Goal: Complete application form

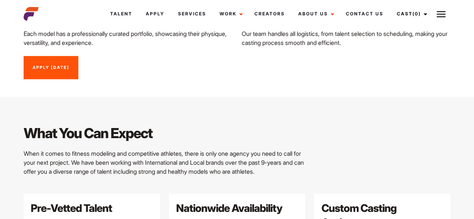
scroll to position [860, 0]
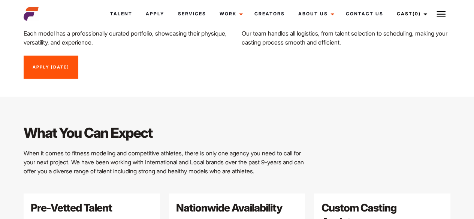
click at [322, 123] on div "What You Can Expect When it comes to fitness modeling and competitive athletes,…" at bounding box center [237, 158] width 436 height 70
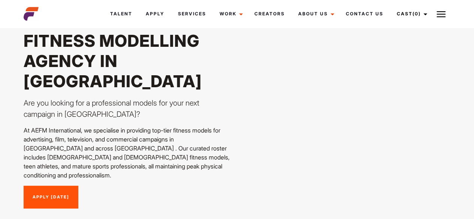
scroll to position [38, 0]
click at [50, 186] on link "Apply [DATE]" at bounding box center [51, 197] width 55 height 23
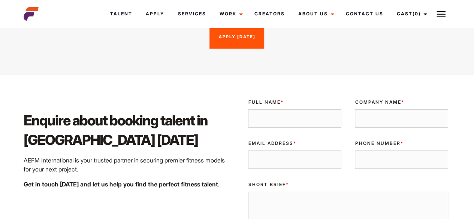
scroll to position [1194, 0]
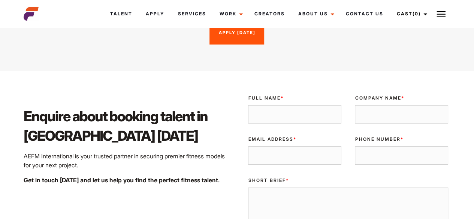
click at [264, 105] on input "Full Name *" at bounding box center [294, 114] width 93 height 19
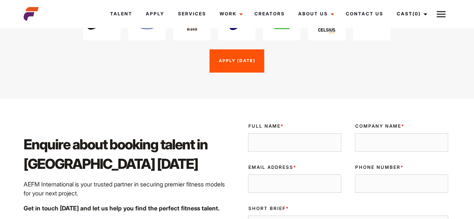
scroll to position [1159, 0]
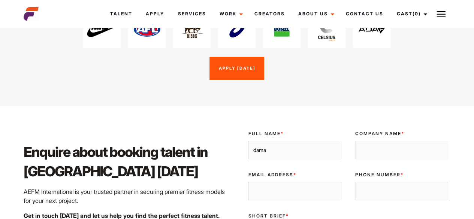
click at [255, 141] on input "dama" at bounding box center [294, 150] width 93 height 19
click at [265, 141] on input "Dama" at bounding box center [294, 150] width 93 height 19
type input "Damaris"
click at [368, 141] on input "Company Name *" at bounding box center [400, 150] width 93 height 19
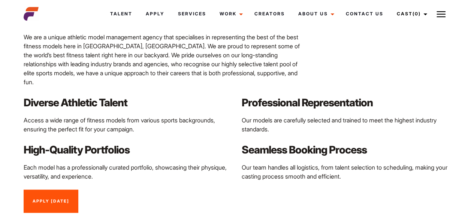
scroll to position [726, 0]
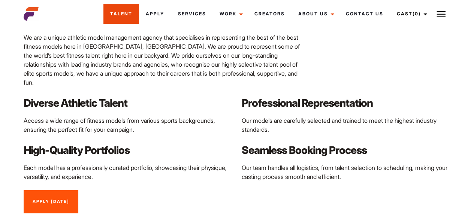
click at [123, 12] on link "Talent" at bounding box center [121, 14] width 36 height 20
click at [124, 22] on link "Talent" at bounding box center [121, 14] width 36 height 20
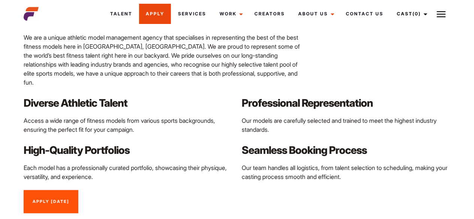
click at [161, 20] on link "Apply" at bounding box center [155, 14] width 32 height 20
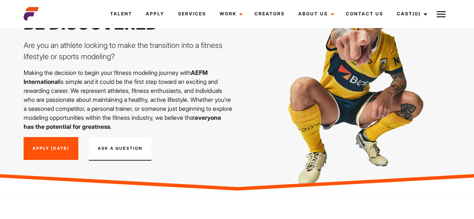
scroll to position [56, 0]
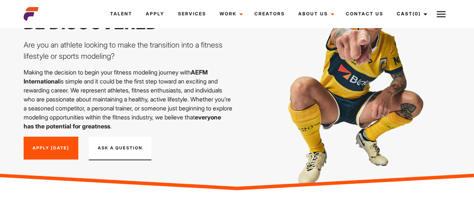
click at [40, 147] on link "Apply [DATE]" at bounding box center [51, 148] width 55 height 23
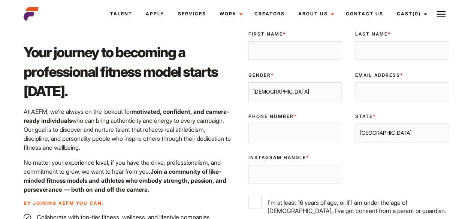
scroll to position [252, 0]
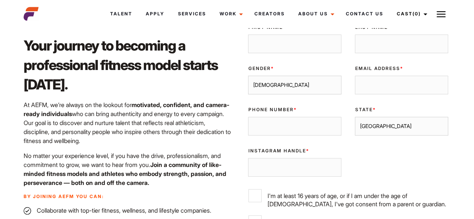
click at [270, 50] on input "First Name *" at bounding box center [294, 43] width 93 height 19
type input "[PERSON_NAME]"
click at [375, 40] on input "Last Name *" at bounding box center [400, 43] width 93 height 19
type input "Budulica"
click at [266, 86] on select "Male Female" at bounding box center [294, 85] width 93 height 19
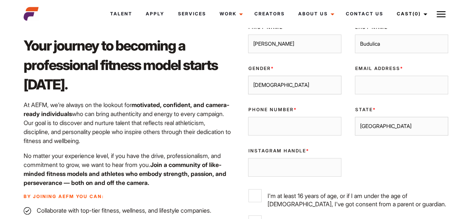
click at [265, 113] on div "Phone Number *" at bounding box center [294, 120] width 107 height 41
click at [275, 89] on select "Male Female" at bounding box center [294, 85] width 93 height 19
select select "female"
click at [248, 76] on select "Male Female" at bounding box center [294, 85] width 93 height 19
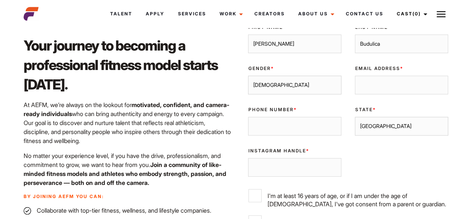
click at [362, 85] on input "Email Address *" at bounding box center [400, 85] width 93 height 19
type input "[PERSON_NAME][EMAIL_ADDRESS][DOMAIN_NAME]"
click at [374, 132] on select "Sydney Melbourne Brisbane Gold Coast Adelaide Perth Darwin Queensland Tasmania …" at bounding box center [400, 126] width 93 height 19
click at [354, 117] on select "Sydney Melbourne Brisbane Gold Coast Adelaide Perth Darwin Queensland Tasmania …" at bounding box center [400, 126] width 93 height 19
click at [388, 124] on select "Sydney Melbourne Brisbane Gold Coast Adelaide Perth Darwin Queensland Tasmania …" at bounding box center [400, 126] width 93 height 19
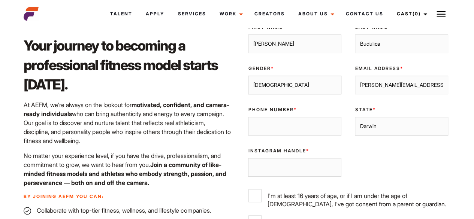
select select "Gold Coast"
click at [354, 117] on select "Sydney Melbourne Brisbane Gold Coast Adelaide Perth Darwin Queensland Tasmania …" at bounding box center [400, 126] width 93 height 19
click at [280, 124] on input "Phone Number *" at bounding box center [294, 126] width 93 height 19
type input "0422407240"
click at [288, 168] on input "Instagram Handle *" at bounding box center [294, 167] width 93 height 19
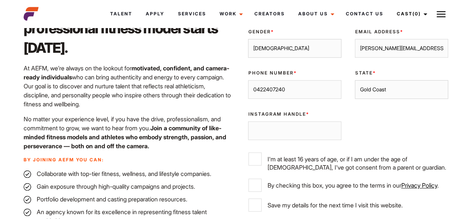
scroll to position [297, 0]
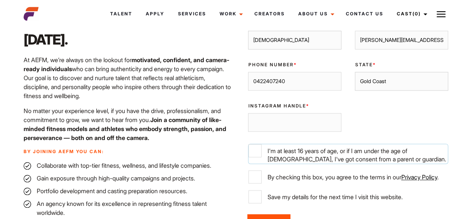
click at [255, 152] on input "I'm at least 16 years of age, or if I am under the age of 18, I've got consent …" at bounding box center [254, 150] width 13 height 13
checkbox input "true"
click at [258, 177] on input "By checking this box, you agree to the terms in our Privacy Policy ." at bounding box center [254, 176] width 13 height 13
checkbox input "true"
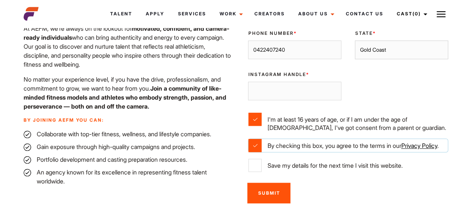
scroll to position [331, 0]
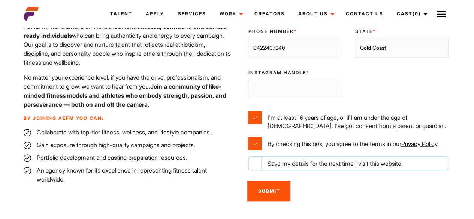
click at [256, 167] on input "Save my details for the next time I visit this website." at bounding box center [254, 163] width 13 height 13
checkbox input "true"
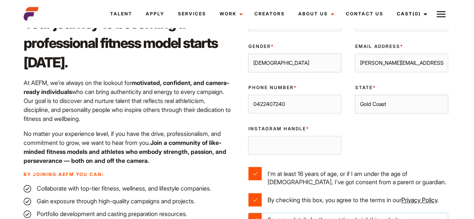
scroll to position [275, 0]
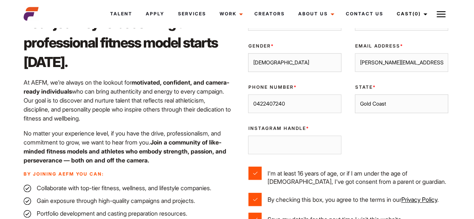
click at [305, 143] on input "Instagram Handle *" at bounding box center [294, 145] width 93 height 19
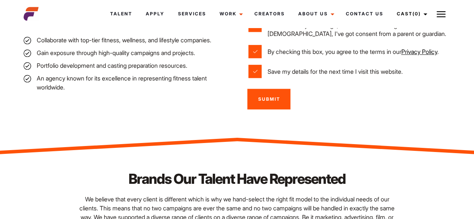
scroll to position [421, 0]
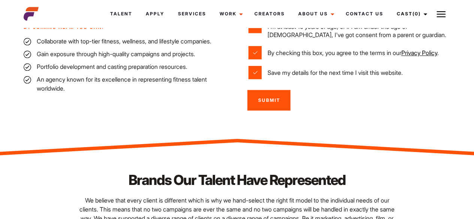
click at [268, 104] on input "Submit" at bounding box center [268, 100] width 43 height 21
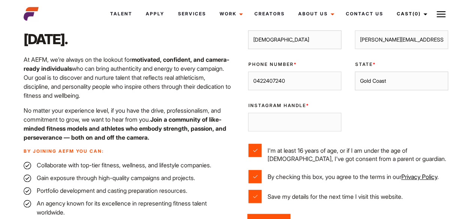
scroll to position [297, 0]
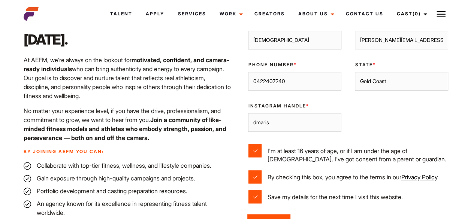
click at [255, 125] on input "dmaris" at bounding box center [294, 122] width 93 height 19
click at [285, 124] on input "damaris" at bounding box center [294, 122] width 93 height 19
click at [298, 120] on input "damarisrigiri" at bounding box center [294, 122] width 93 height 19
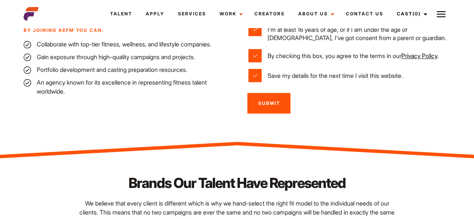
scroll to position [419, 0]
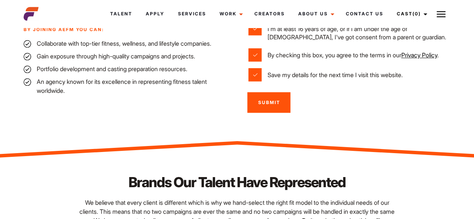
type input "damarisrigiri"
click at [276, 103] on input "Submit" at bounding box center [268, 102] width 43 height 21
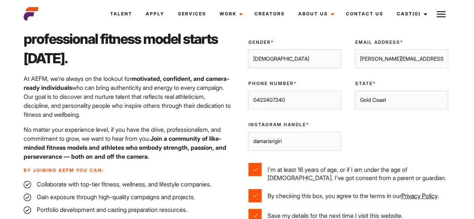
scroll to position [277, 0]
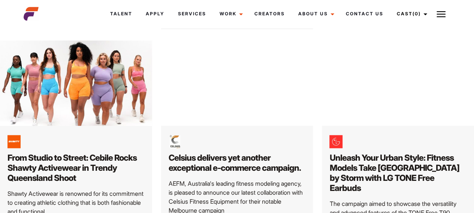
scroll to position [851, 0]
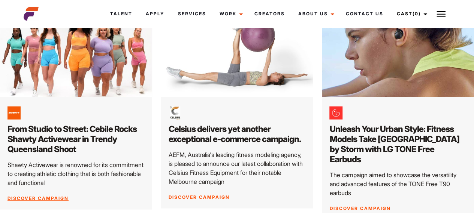
click at [45, 196] on link "Discover Campaign" at bounding box center [37, 199] width 61 height 6
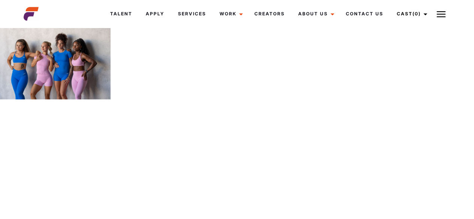
scroll to position [588, 0]
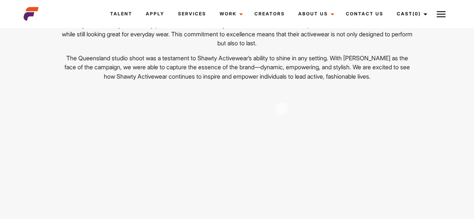
click at [253, 137] on div "Your browser does not support the video tag. View Profile" at bounding box center [236, 166] width 109 height 137
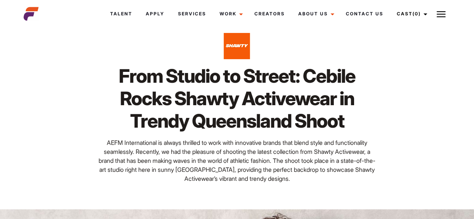
scroll to position [22, 0]
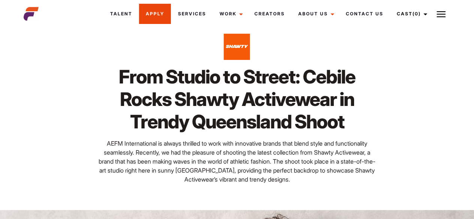
click at [155, 16] on link "Apply" at bounding box center [155, 14] width 32 height 20
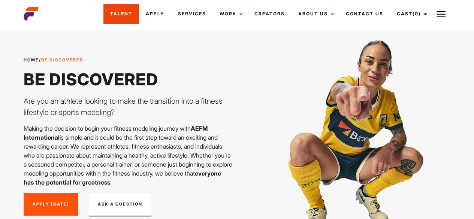
click at [123, 12] on link "Talent" at bounding box center [121, 14] width 36 height 20
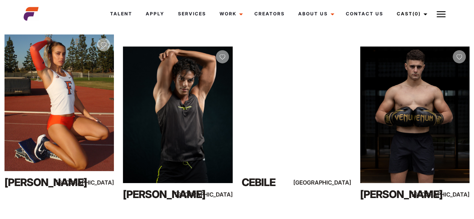
scroll to position [132, 0]
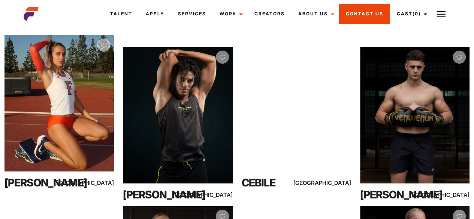
click at [360, 18] on link "Contact Us" at bounding box center [363, 14] width 51 height 20
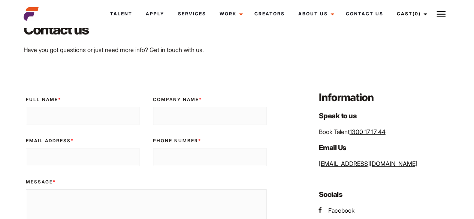
scroll to position [47, 0]
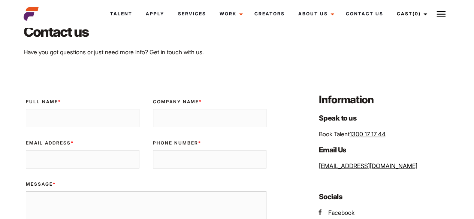
click at [49, 111] on input "Full Name *" at bounding box center [82, 118] width 113 height 19
click at [165, 122] on input "Company Name *" at bounding box center [209, 118] width 113 height 19
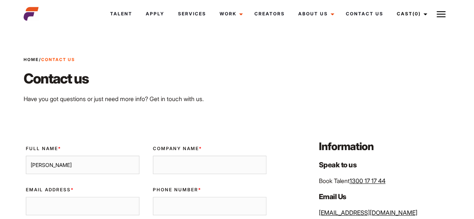
scroll to position [0, 0]
click at [32, 164] on input "damaris" at bounding box center [82, 165] width 113 height 19
type input "[PERSON_NAME]"
click at [170, 168] on input "Company Name *" at bounding box center [209, 165] width 113 height 19
click at [88, 203] on input "Email Address *" at bounding box center [82, 206] width 113 height 19
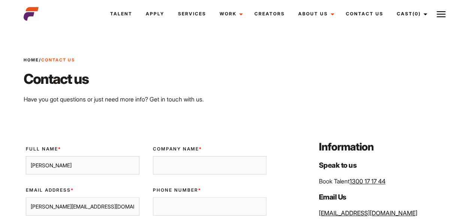
type input "[PERSON_NAME][EMAIL_ADDRESS][DOMAIN_NAME]"
click at [162, 211] on input "Phone Number *" at bounding box center [209, 206] width 113 height 19
type input "0422407240"
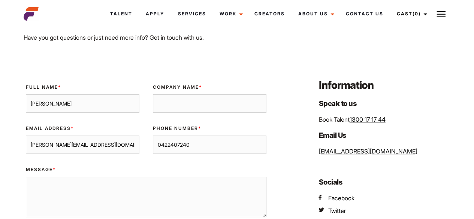
click at [50, 208] on textarea "Message *" at bounding box center [146, 197] width 241 height 40
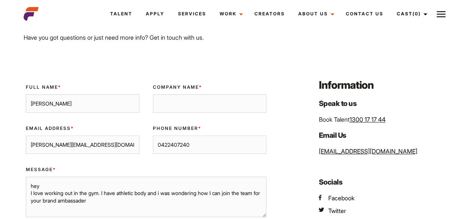
click at [76, 201] on textarea "hey I love working out in the gym. I have athletic body and i was wondering how…" at bounding box center [146, 197] width 241 height 40
click at [75, 198] on textarea "hey I love working out in the gym. I have athletic body and i was wondering how…" at bounding box center [146, 197] width 241 height 40
click at [67, 205] on textarea "hey I love working out in the gym. I have athletic body and i was wondering how…" at bounding box center [146, 197] width 241 height 40
click at [85, 207] on textarea "hey I love working out in the gym. I have athletic body and i was wondering how…" at bounding box center [146, 197] width 241 height 40
click at [74, 206] on textarea "hey I love working out in the gym. I have athletic body and i was wondering how…" at bounding box center [146, 197] width 241 height 40
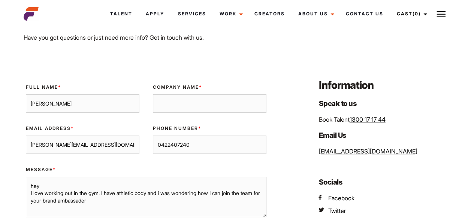
click at [68, 200] on textarea "hey I love working out in the gym. I have athletic body and i was wondering how…" at bounding box center [146, 197] width 241 height 40
click at [69, 200] on textarea "hey I love working out in the gym. I have athletic body and i was wondering how…" at bounding box center [146, 197] width 241 height 40
click at [76, 203] on textarea "hey I love working out in the gym. I have athletic body and i was wondering how…" at bounding box center [146, 197] width 241 height 40
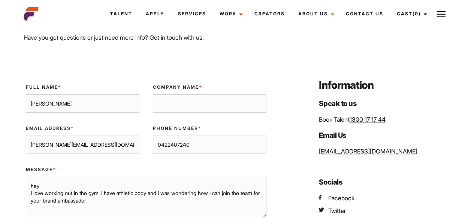
click at [76, 203] on textarea "hey I love working out in the gym. I have athletic body and i was wondering how…" at bounding box center [146, 197] width 241 height 40
click at [79, 204] on textarea "hey I love working out in the gym. I have athletic body and i was wondering how…" at bounding box center [146, 197] width 241 height 40
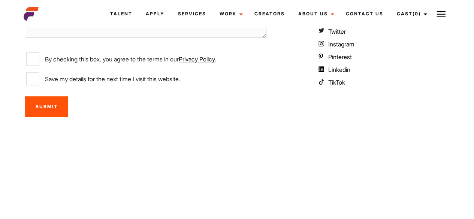
scroll to position [241, 0]
type textarea "hey I love working out in the gym. I have athletic body and i was wondering how…"
click at [28, 61] on input "By checking this box, you agree to the terms in our Privacy Policy ." at bounding box center [32, 58] width 13 height 13
checkbox input "true"
click at [31, 77] on input "Save my details for the next time I visit this website." at bounding box center [32, 78] width 13 height 13
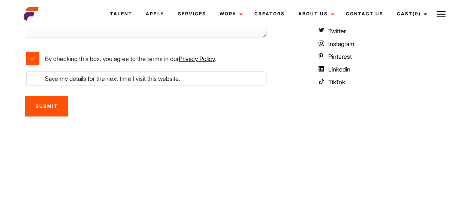
checkbox input "true"
click at [35, 102] on input "Submit" at bounding box center [46, 106] width 43 height 21
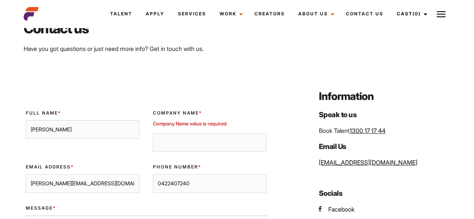
scroll to position [45, 0]
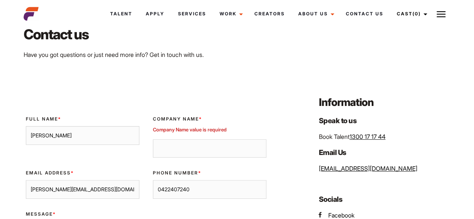
click at [156, 149] on input "Company Name *" at bounding box center [209, 148] width 113 height 19
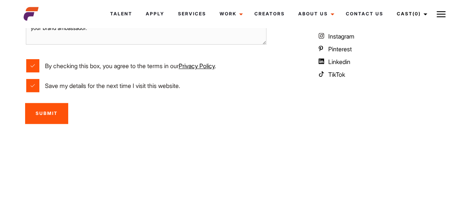
scroll to position [251, 0]
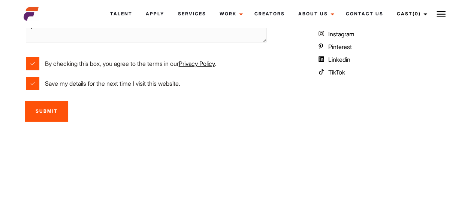
type input "N/A"
click at [61, 110] on input "Submit" at bounding box center [46, 111] width 43 height 21
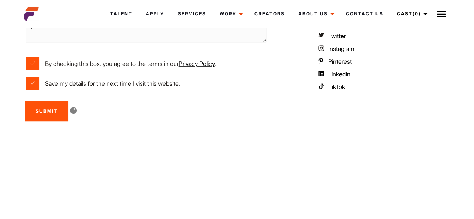
scroll to position [237, 0]
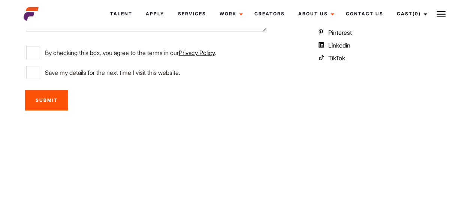
scroll to position [266, 0]
